Goal: Check status: Check status

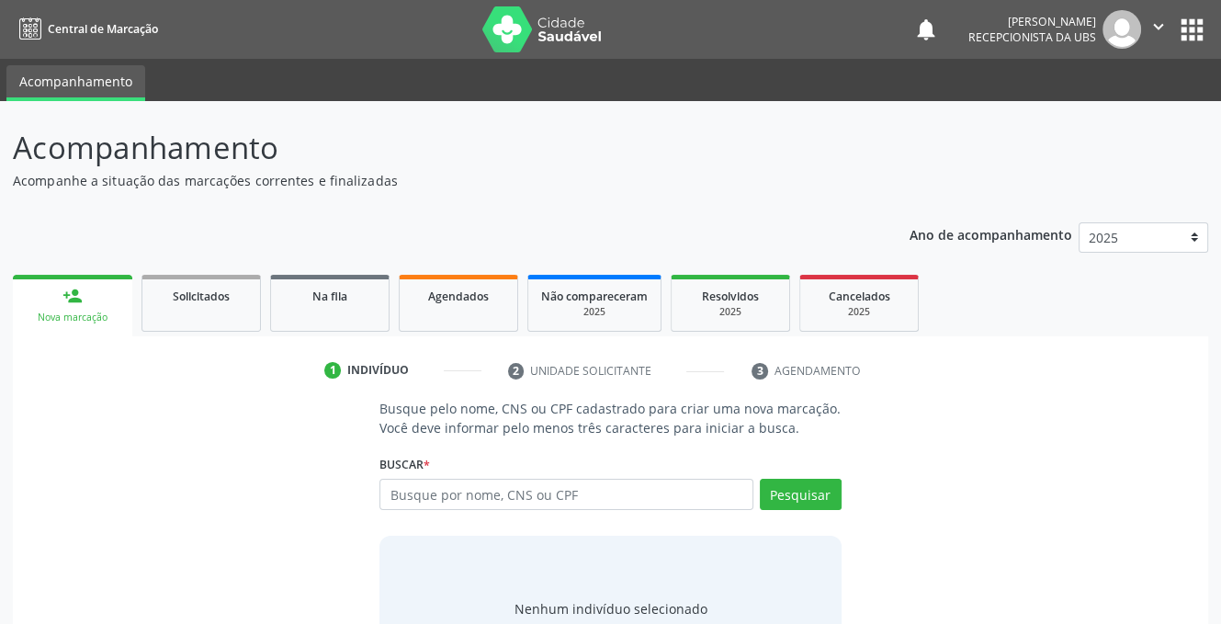
click at [446, 496] on input "text" at bounding box center [565, 493] width 373 height 31
click at [433, 497] on input "text" at bounding box center [565, 493] width 373 height 31
click at [440, 304] on link "Agendados" at bounding box center [458, 303] width 119 height 57
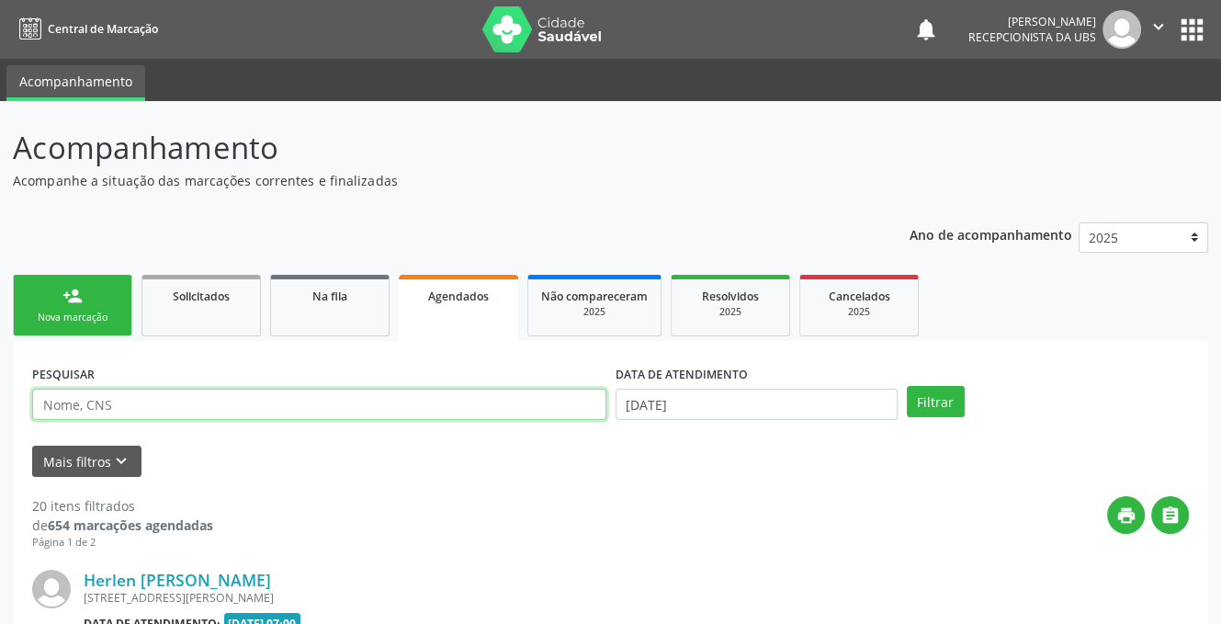
click at [336, 412] on input "text" at bounding box center [319, 403] width 574 height 31
type input "898004107057013"
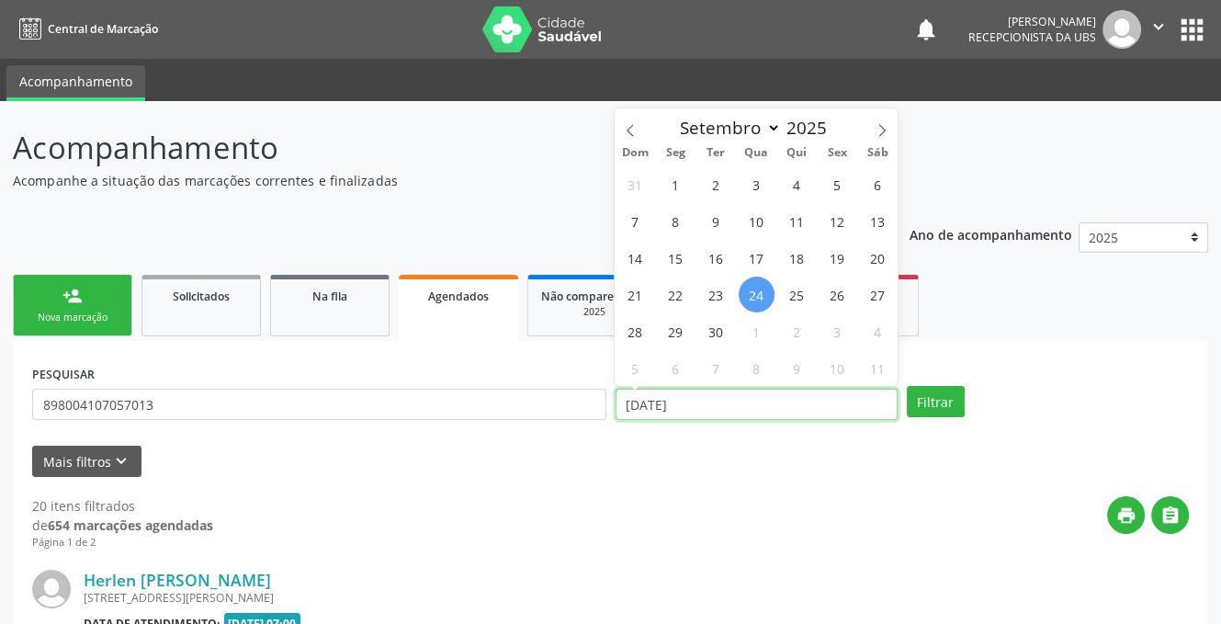
click at [696, 404] on input "[DATE]" at bounding box center [756, 403] width 282 height 31
click at [743, 293] on span "24" at bounding box center [756, 294] width 36 height 36
type input "[DATE]"
click at [782, 293] on span "25" at bounding box center [797, 294] width 36 height 36
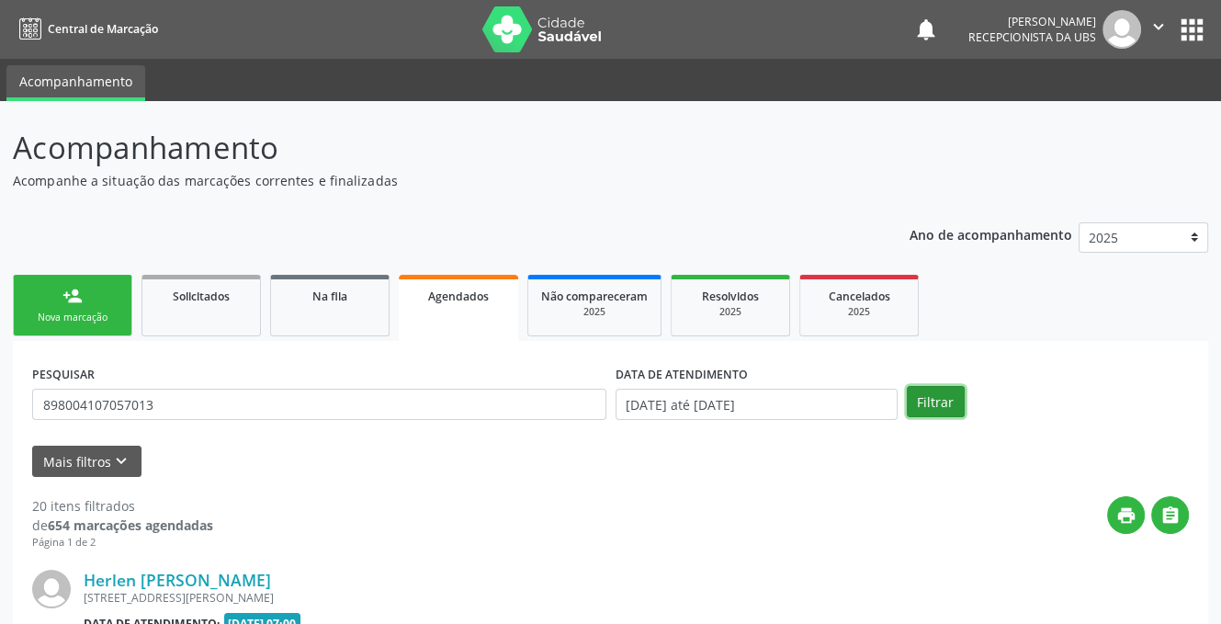
click at [928, 400] on button "Filtrar" at bounding box center [935, 401] width 58 height 31
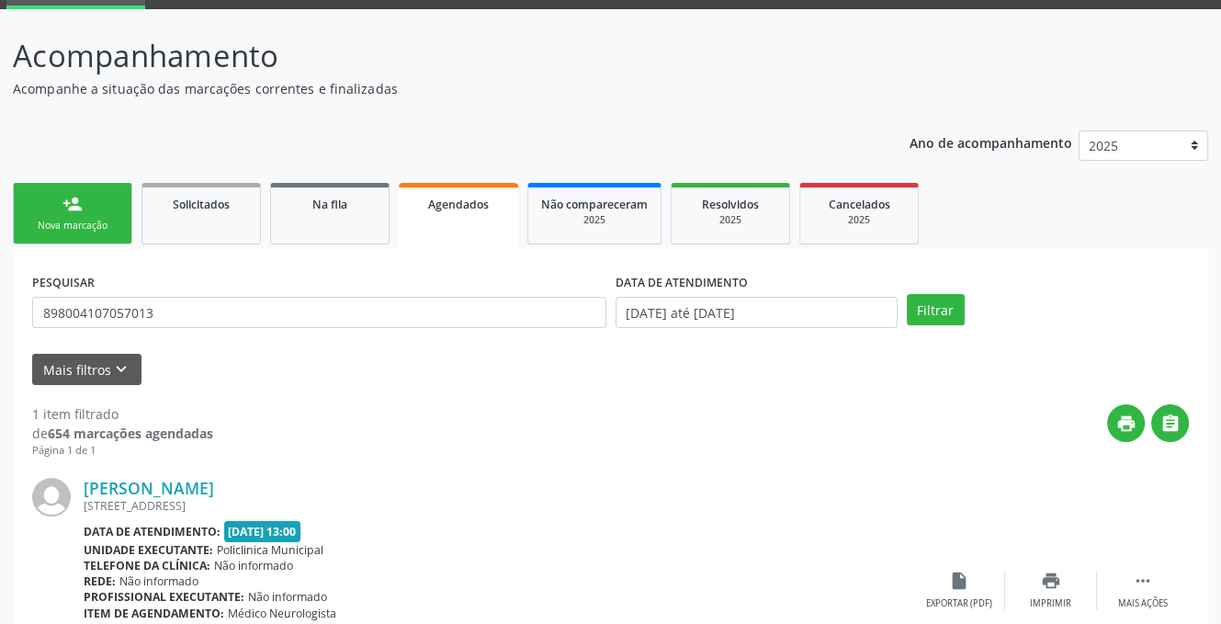
scroll to position [184, 0]
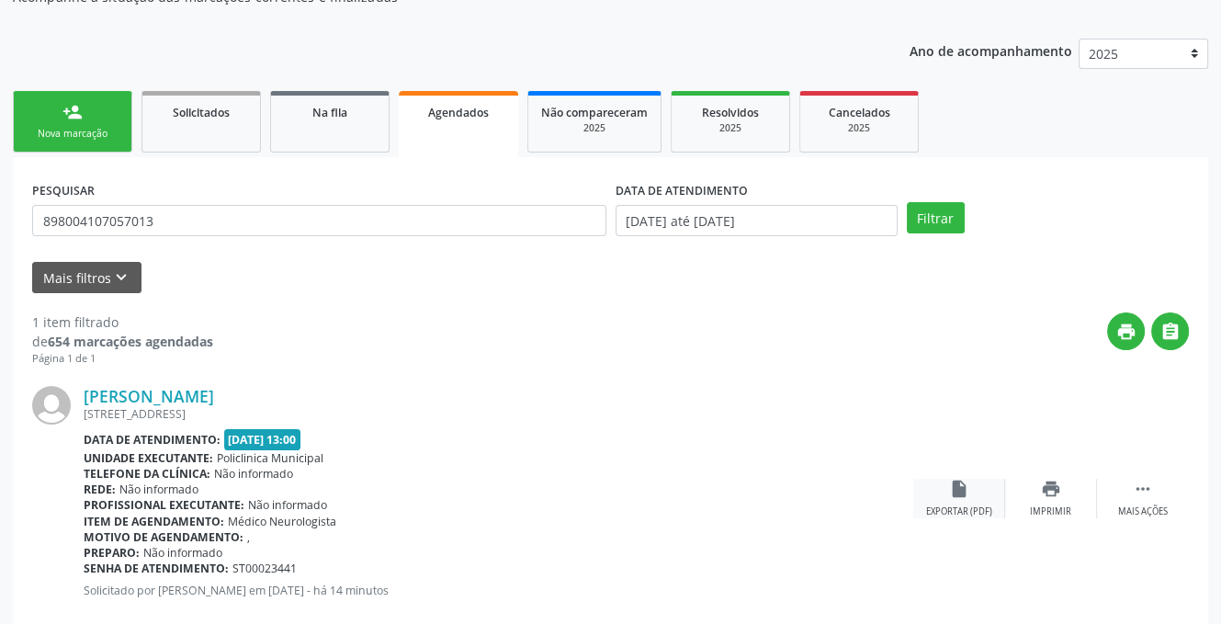
click at [951, 495] on icon "insert_drive_file" at bounding box center [959, 488] width 20 height 20
click at [199, 219] on input "898004107057013" at bounding box center [319, 220] width 574 height 31
type input "8"
click at [84, 218] on input "text" at bounding box center [319, 220] width 574 height 31
type input "2"
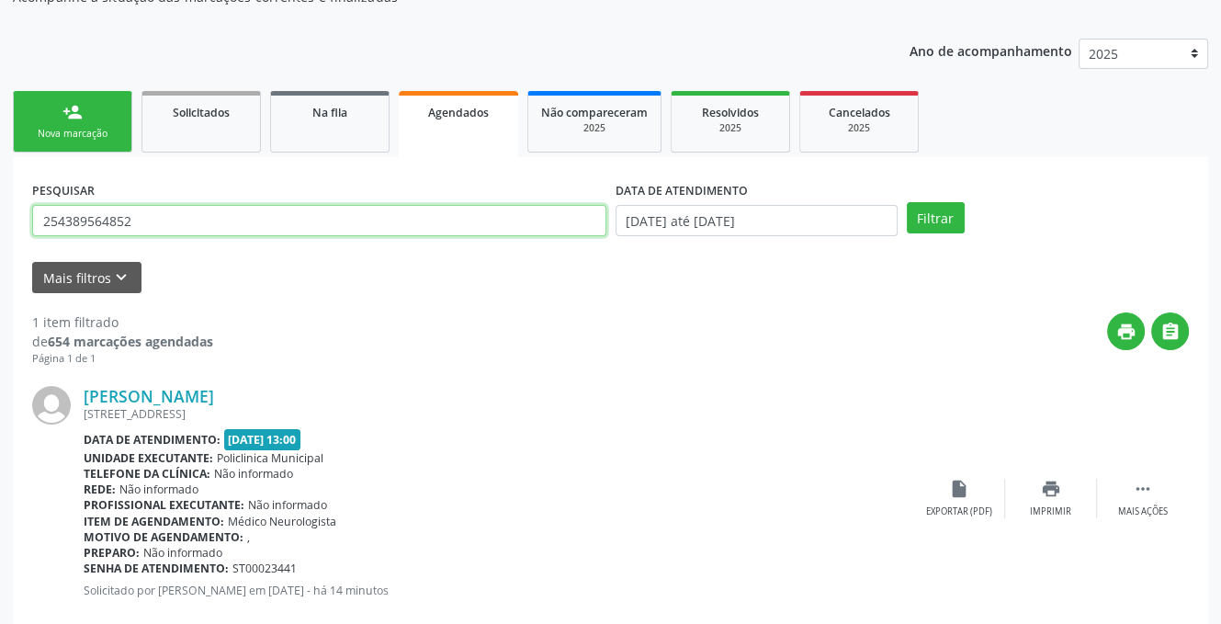
type input "254389564852"
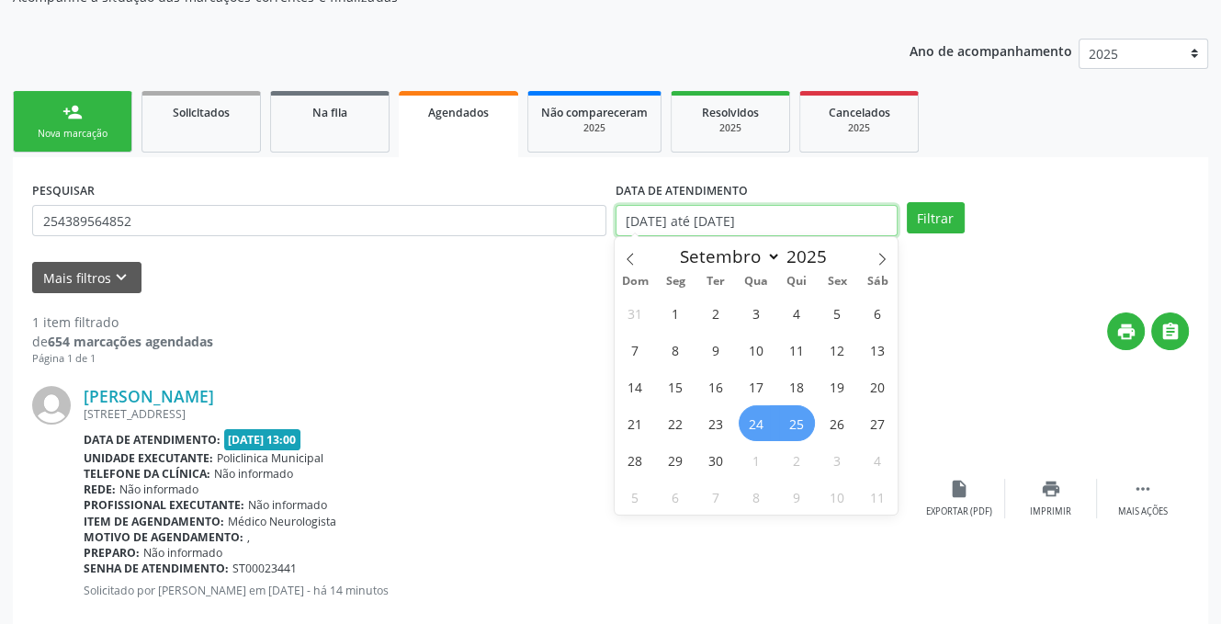
click at [811, 212] on input "[DATE] até [DATE]" at bounding box center [756, 220] width 282 height 31
click at [756, 390] on span "17" at bounding box center [756, 386] width 36 height 36
type input "[DATE]"
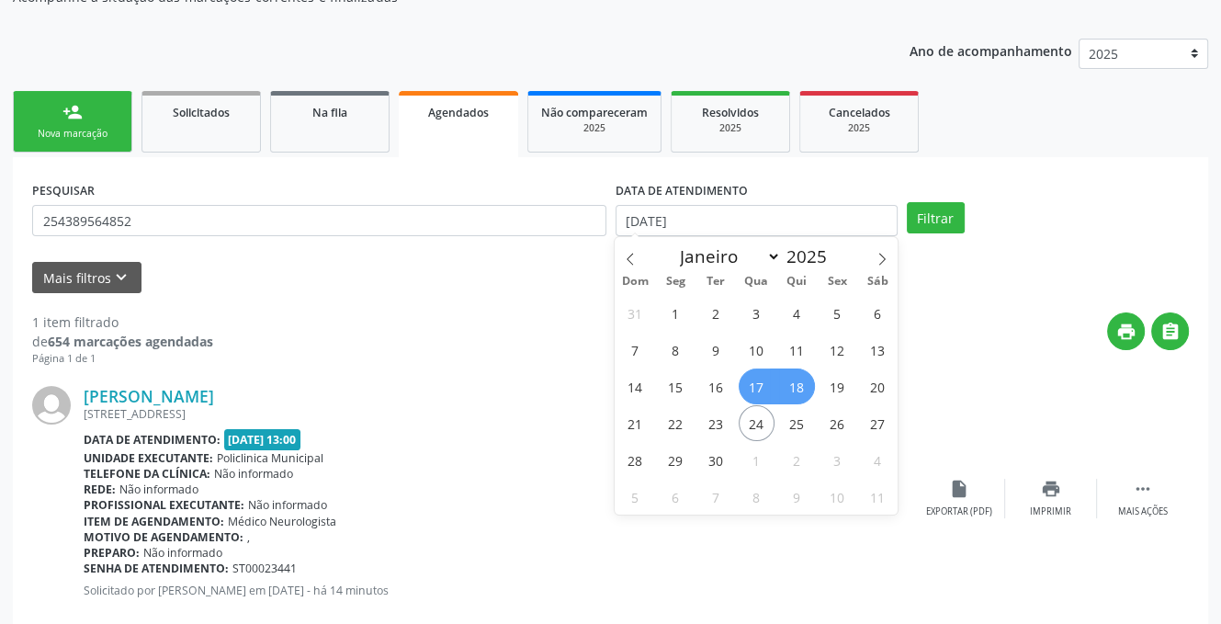
click at [795, 388] on span "18" at bounding box center [797, 386] width 36 height 36
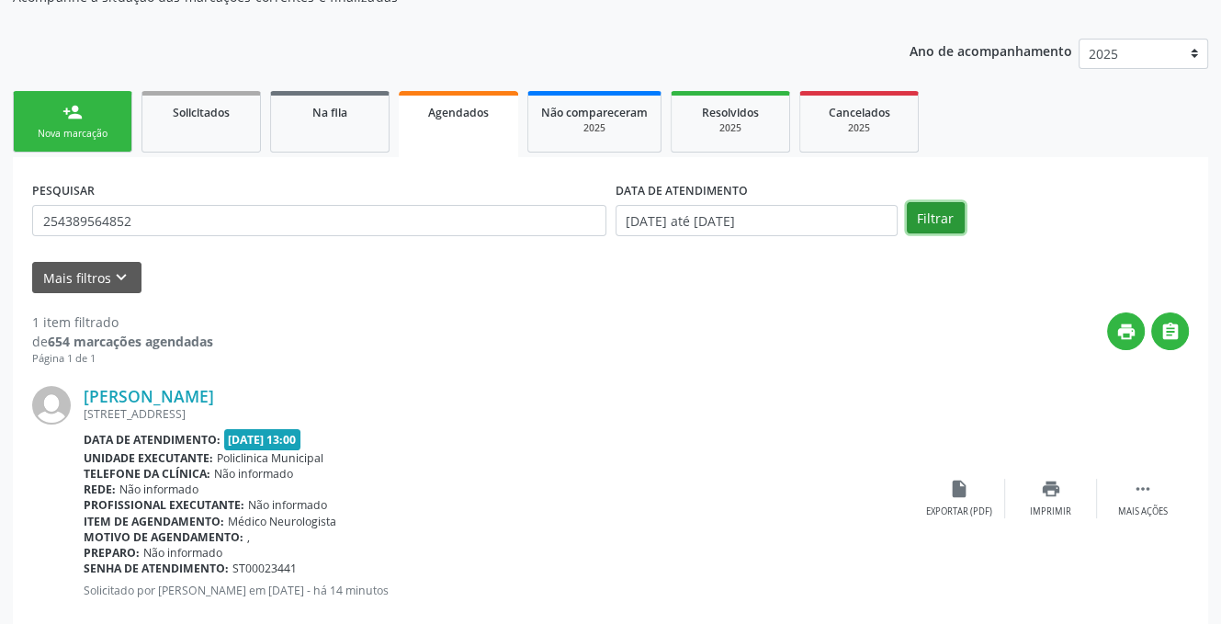
click at [917, 216] on button "Filtrar" at bounding box center [935, 217] width 58 height 31
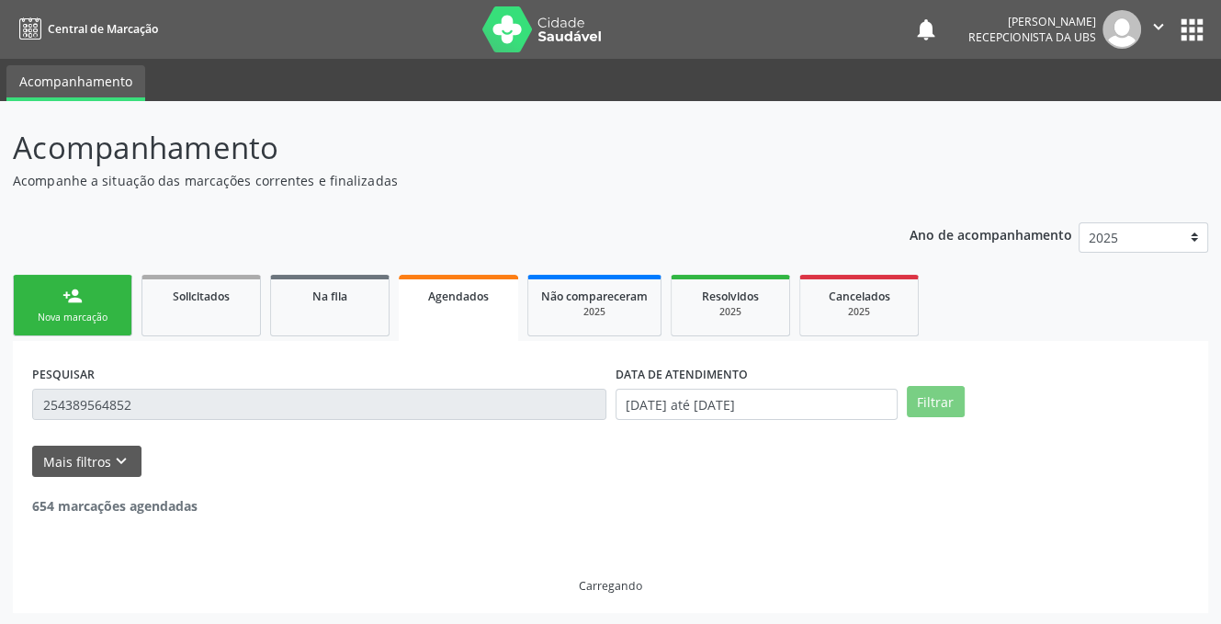
scroll to position [0, 0]
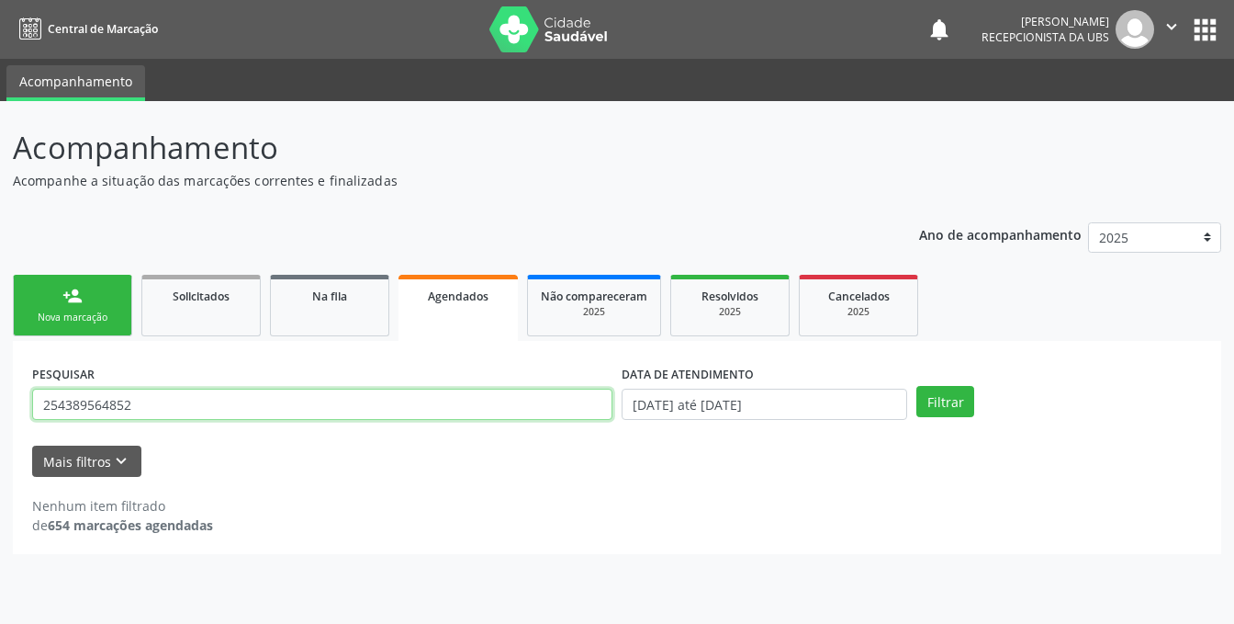
click at [267, 407] on input "254389564852" at bounding box center [322, 403] width 580 height 31
type input "2"
type input "[PERSON_NAME]"
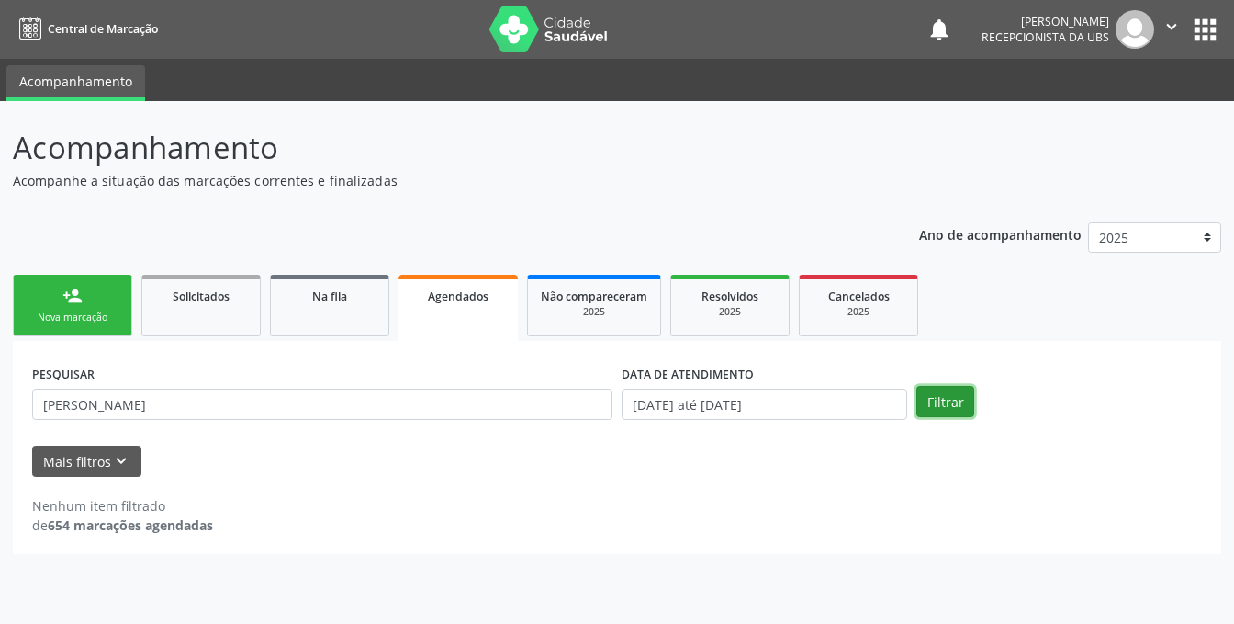
click at [925, 394] on button "Filtrar" at bounding box center [946, 401] width 58 height 31
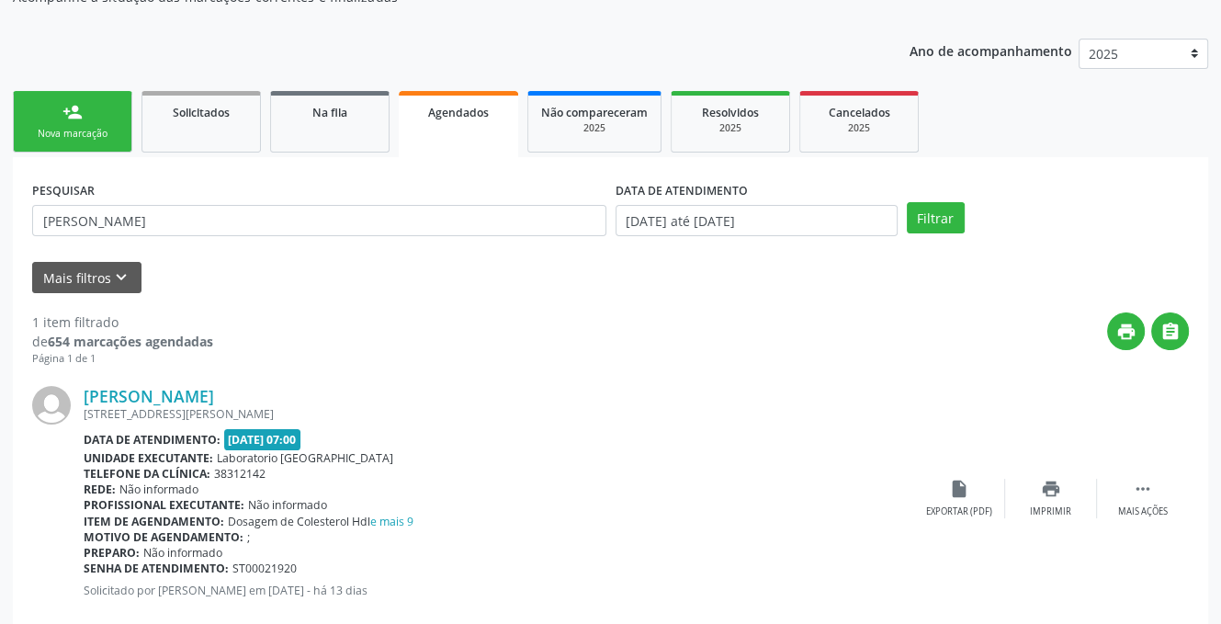
scroll to position [220, 0]
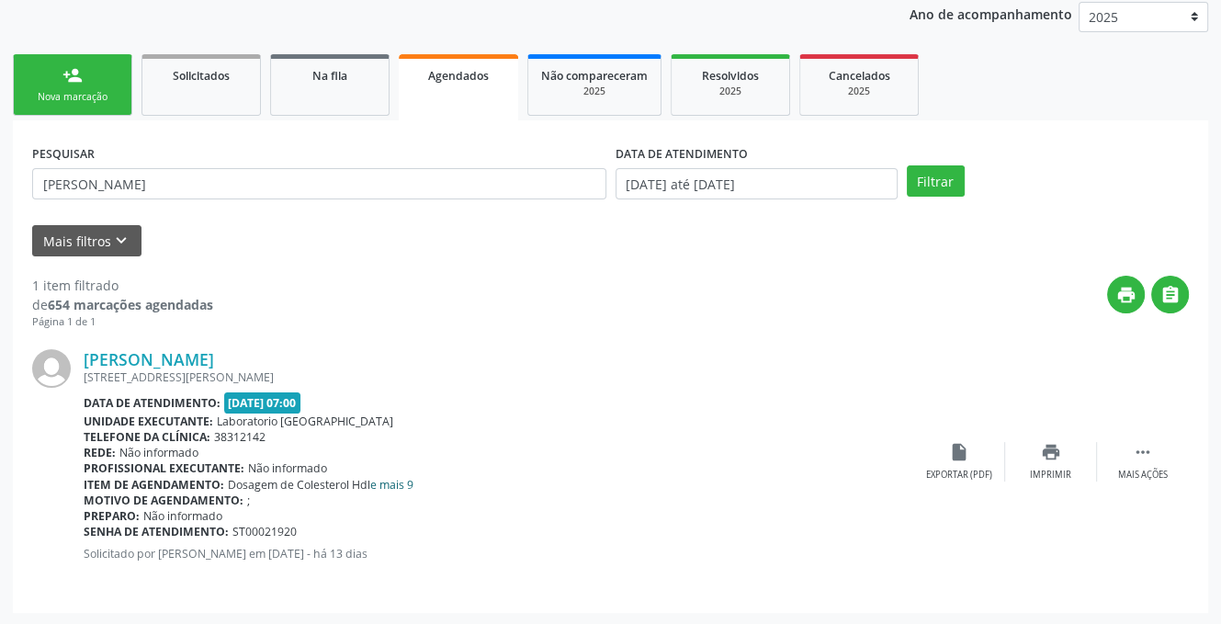
click at [384, 485] on link "e mais 9" at bounding box center [391, 485] width 43 height 16
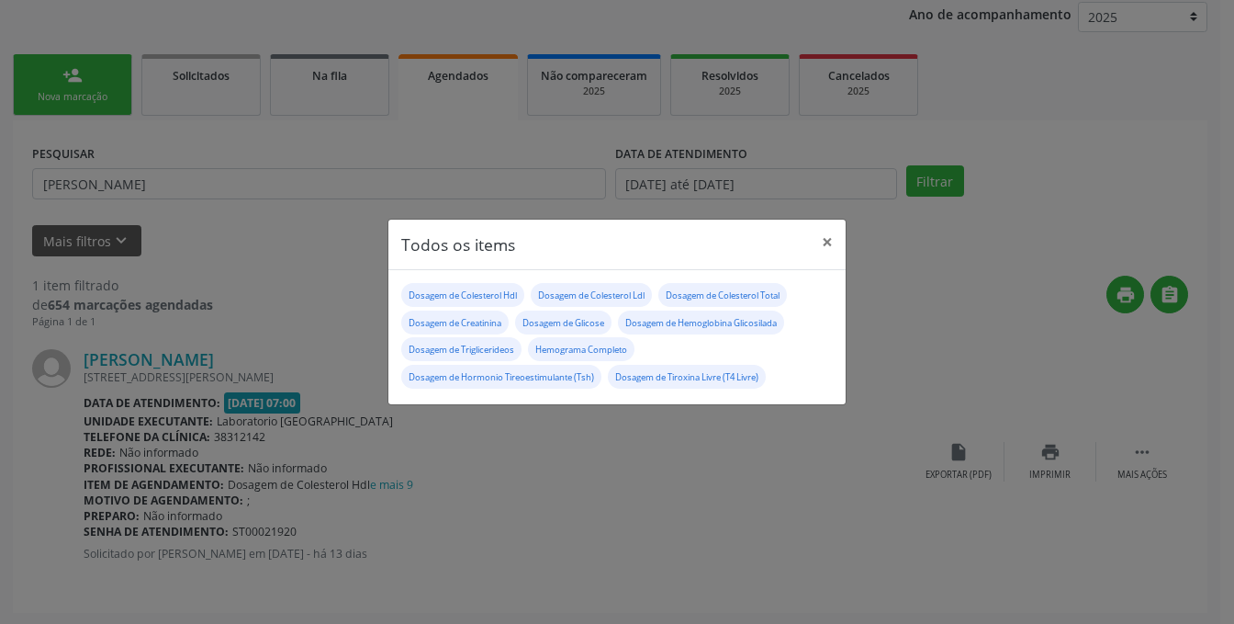
click at [674, 514] on div "Todos os items × Dosagem de Colesterol Hdl Dosagem de Colesterol Ldl Dosagem de…" at bounding box center [617, 312] width 1234 height 624
